Goal: Task Accomplishment & Management: Manage account settings

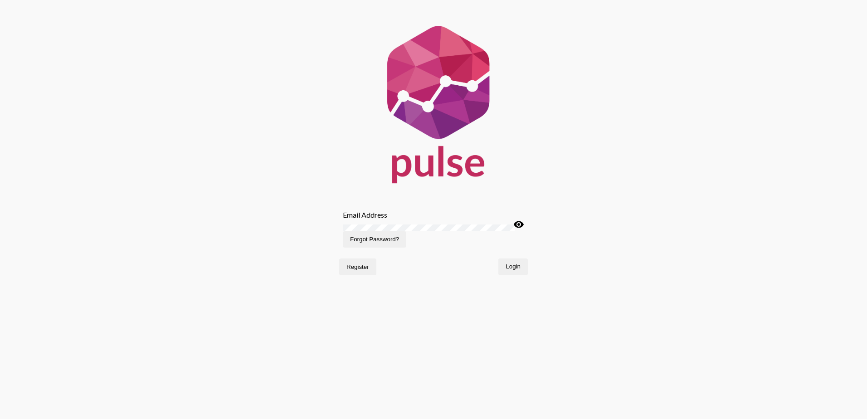
click at [415, 216] on div "Email Address" at bounding box center [433, 215] width 181 height 9
click at [445, 212] on div "Email Address" at bounding box center [433, 215] width 181 height 9
type input "[EMAIL_ADDRESS][DOMAIN_NAME]"
click at [499, 259] on button "Login" at bounding box center [513, 267] width 29 height 16
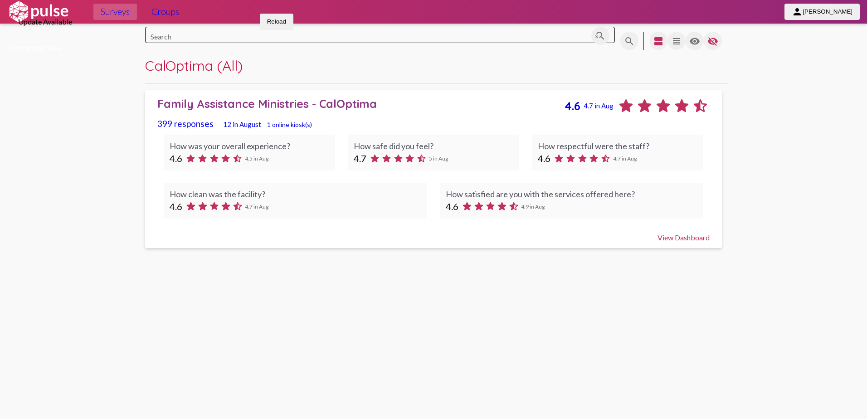
click at [671, 47] on mat-icon "view_headline" at bounding box center [676, 41] width 11 height 11
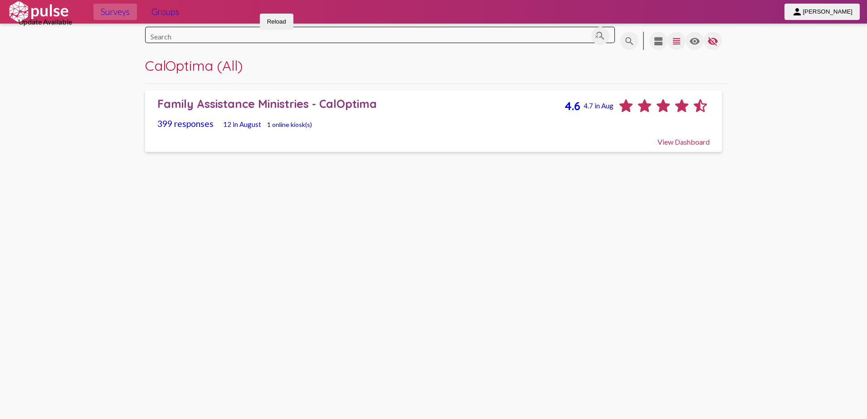
click at [621, 138] on div "View Dashboard" at bounding box center [433, 137] width 553 height 17
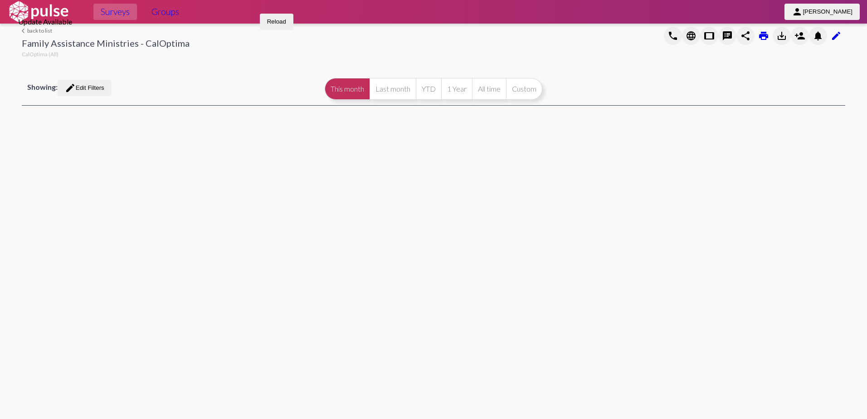
select select
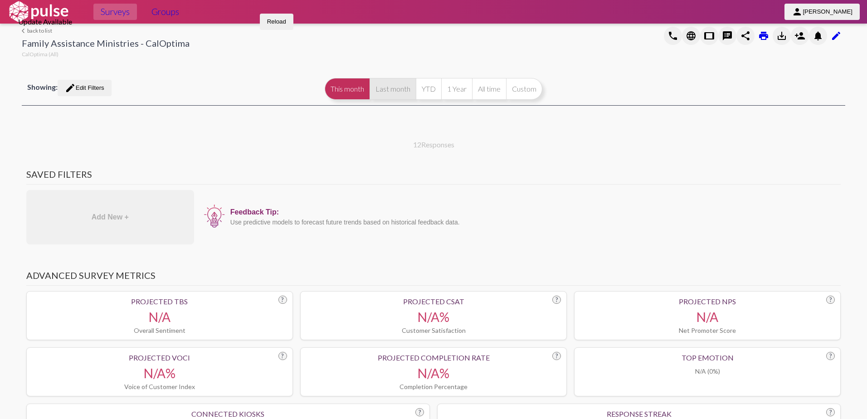
select select "All"
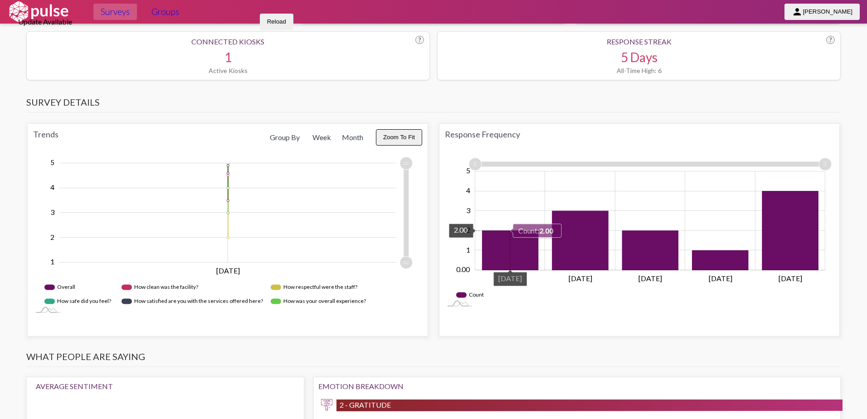
scroll to position [499, 0]
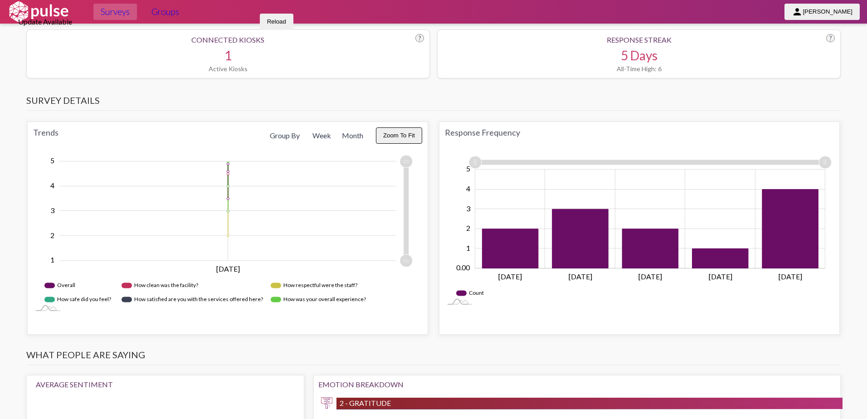
click at [340, 127] on span "Month" at bounding box center [353, 135] width 32 height 16
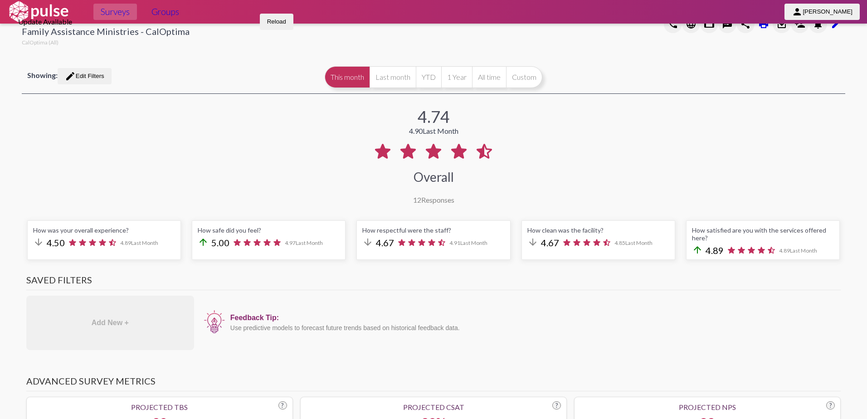
scroll to position [0, 0]
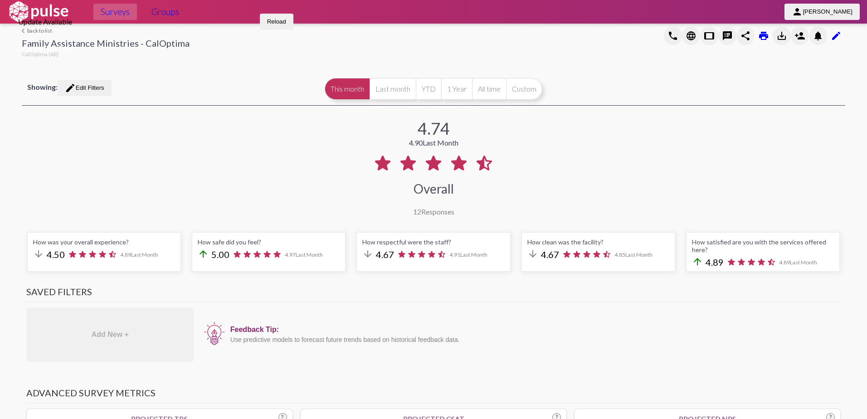
click at [779, 38] on mat-icon "save_alt" at bounding box center [782, 35] width 11 height 11
